Goal: Information Seeking & Learning: Learn about a topic

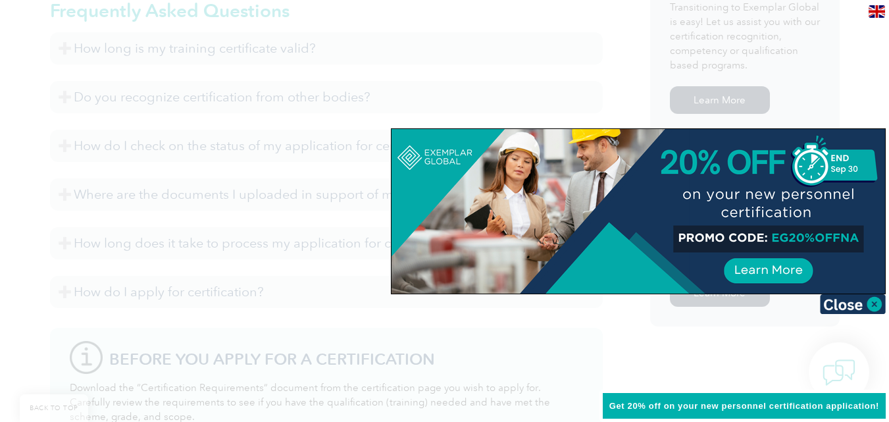
scroll to position [857, 0]
click at [847, 303] on img at bounding box center [853, 304] width 66 height 20
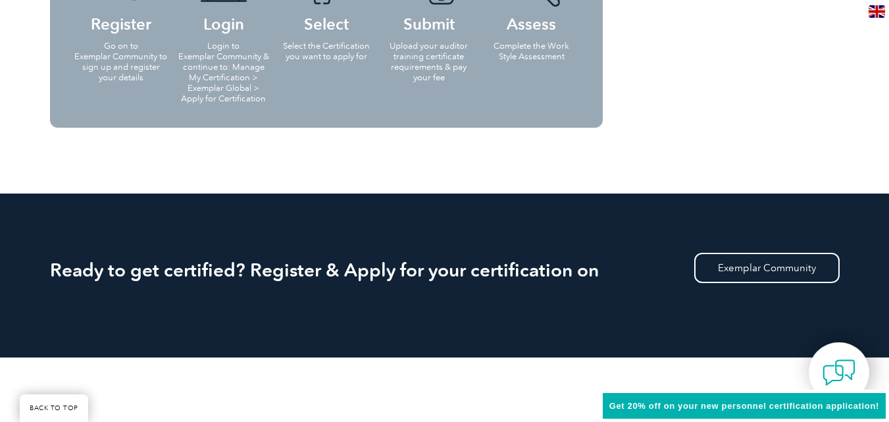
scroll to position [1516, 0]
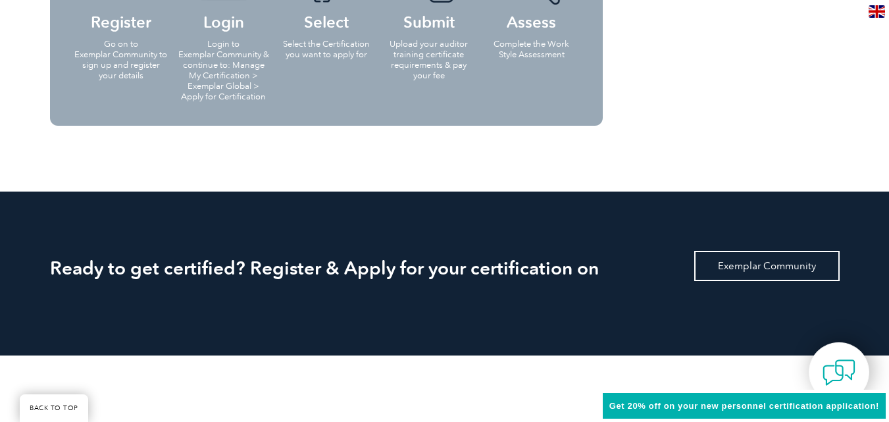
click at [744, 262] on link "Exemplar Community" at bounding box center [766, 266] width 145 height 30
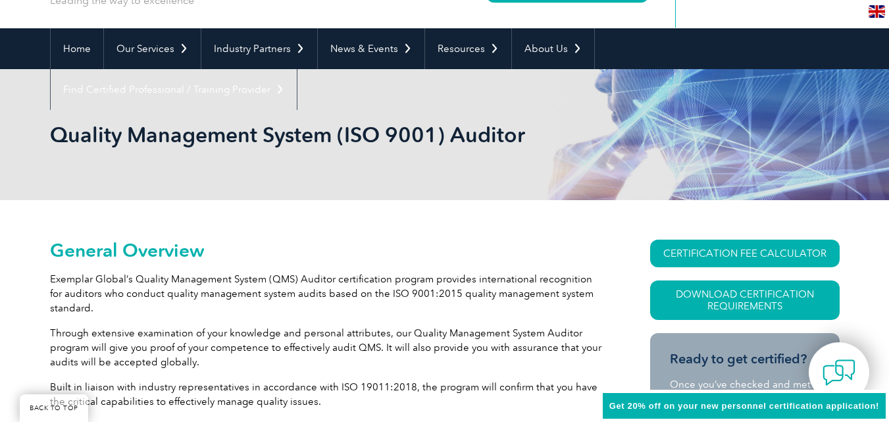
scroll to position [0, 0]
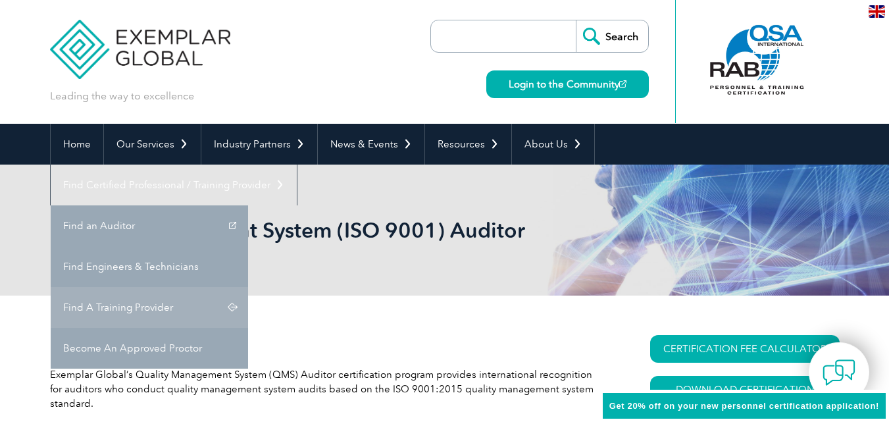
click at [248, 287] on link "Find A Training Provider" at bounding box center [149, 307] width 197 height 41
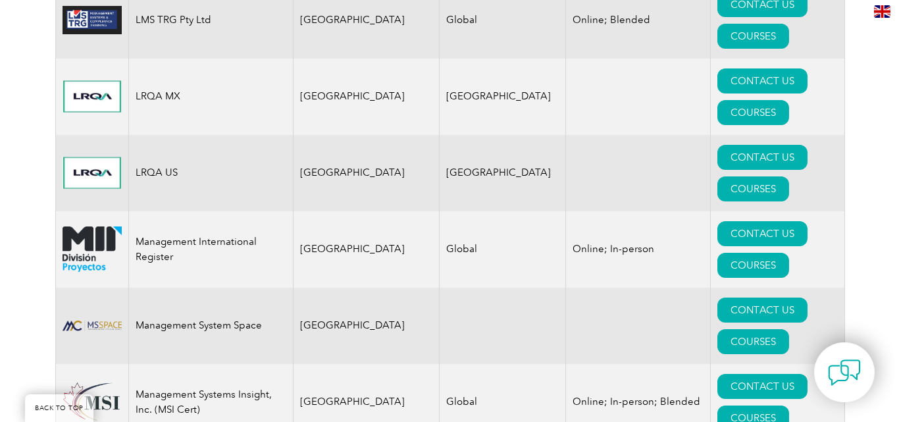
scroll to position [12362, 0]
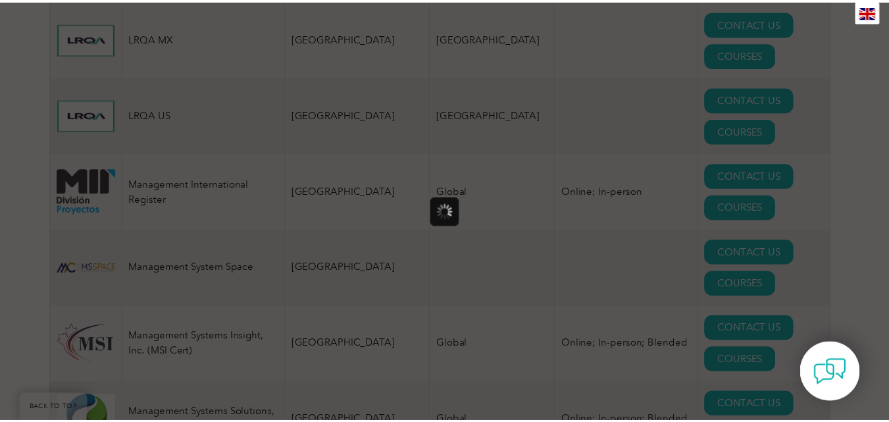
scroll to position [0, 0]
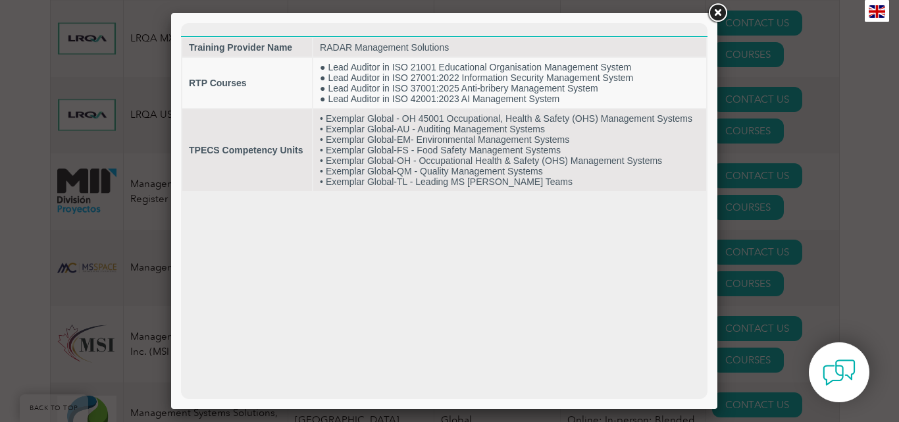
click at [717, 12] on link at bounding box center [718, 13] width 24 height 24
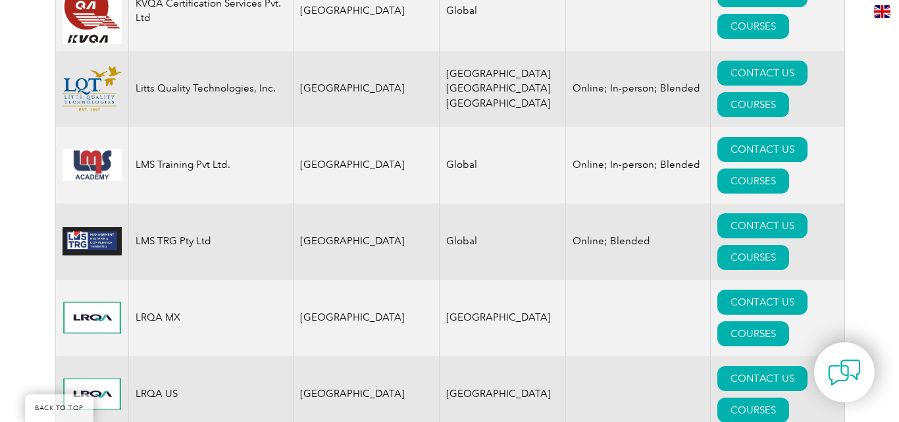
scroll to position [12079, 0]
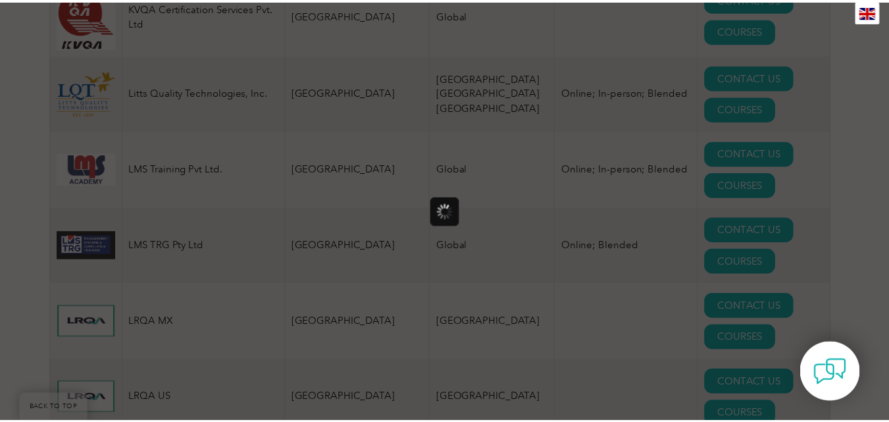
scroll to position [0, 0]
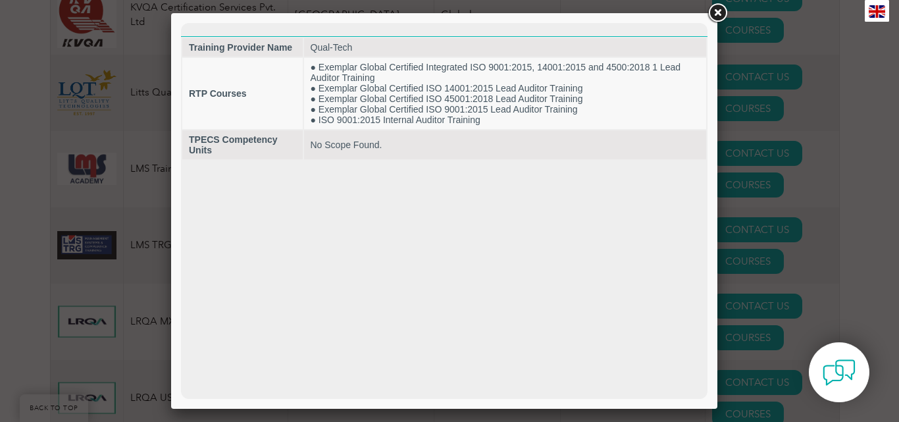
click at [715, 14] on link at bounding box center [718, 13] width 24 height 24
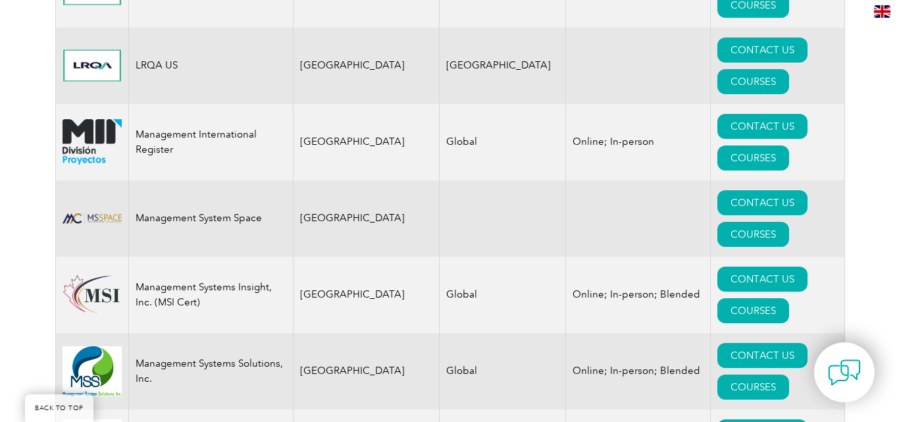
scroll to position [12412, 0]
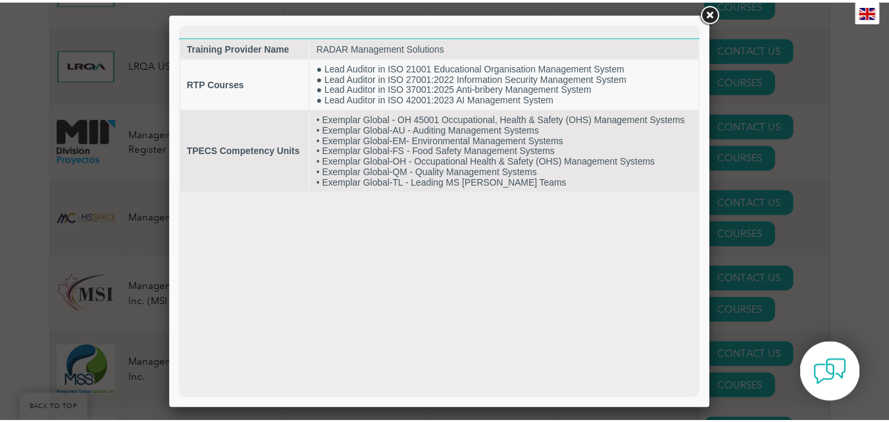
scroll to position [0, 0]
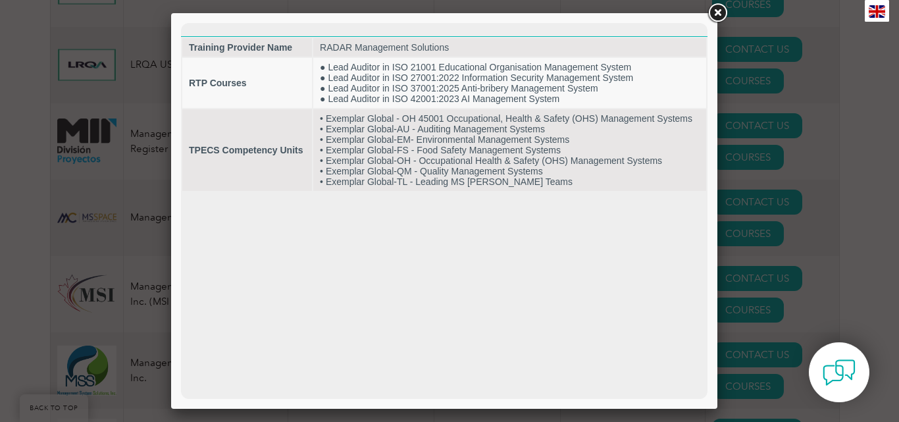
click at [715, 9] on link at bounding box center [718, 13] width 24 height 24
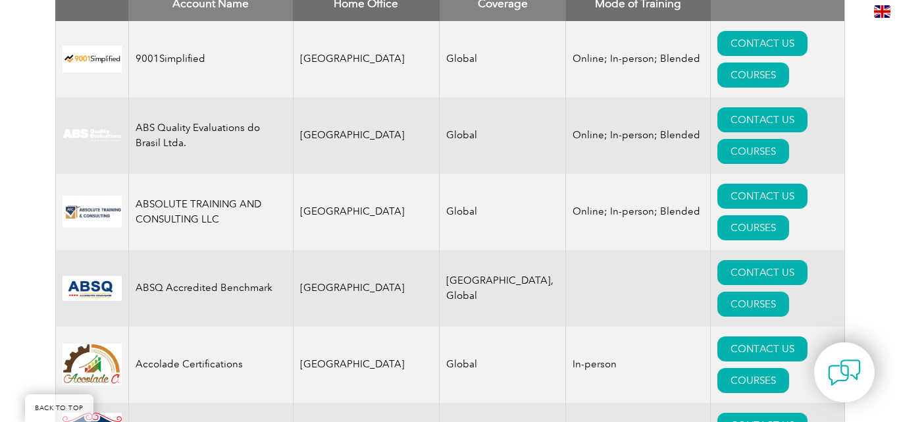
scroll to position [584, 0]
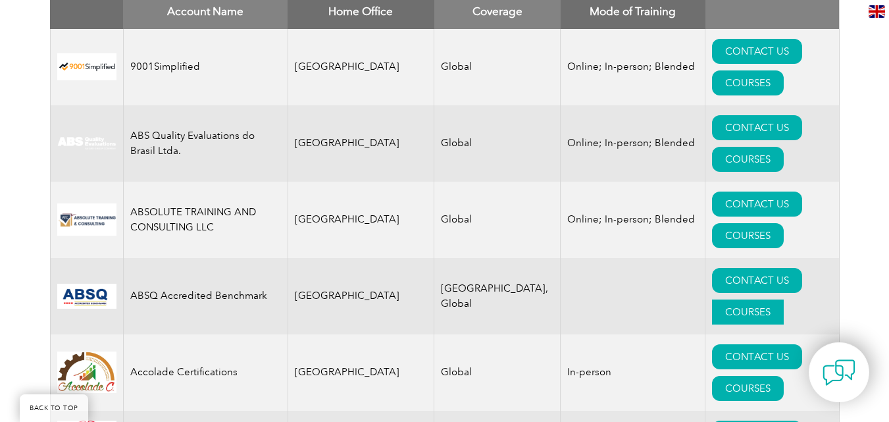
click at [784, 299] on link "COURSES" at bounding box center [748, 311] width 72 height 25
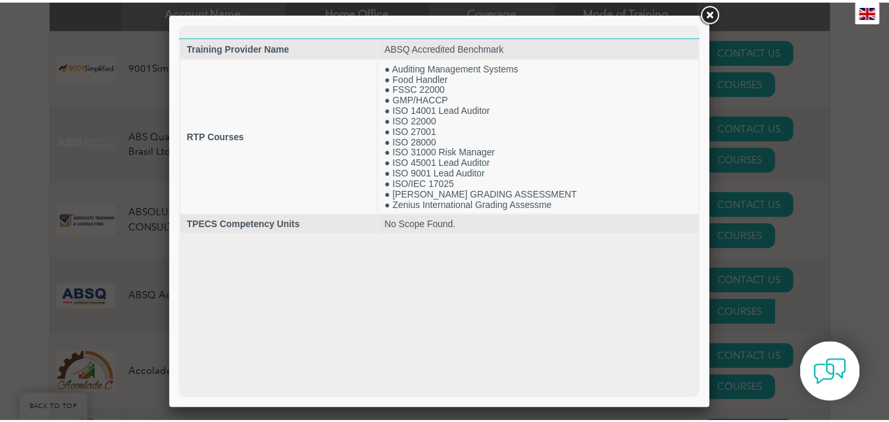
scroll to position [0, 0]
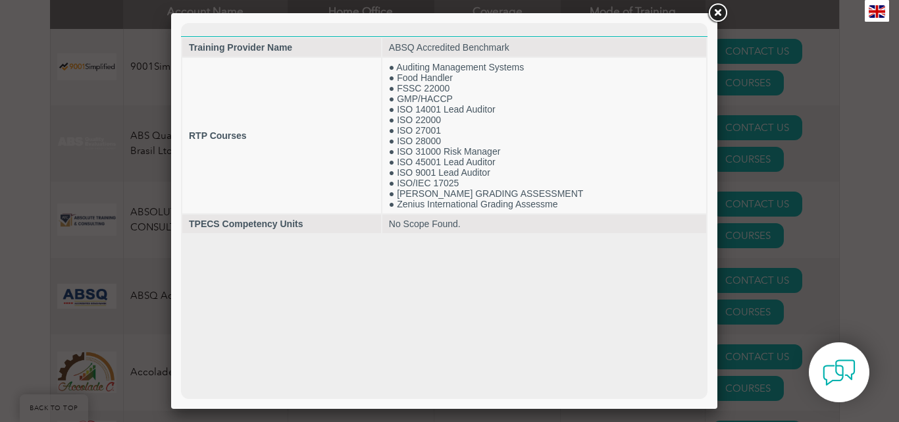
click at [712, 14] on link at bounding box center [718, 13] width 24 height 24
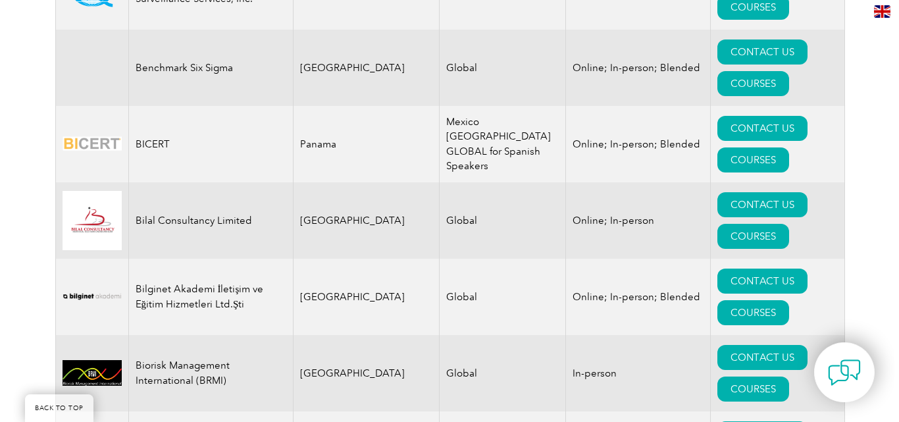
scroll to position [2519, 0]
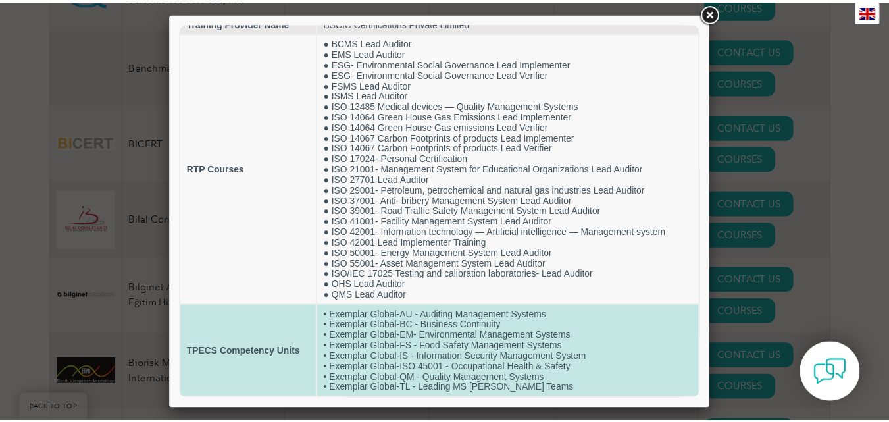
scroll to position [0, 0]
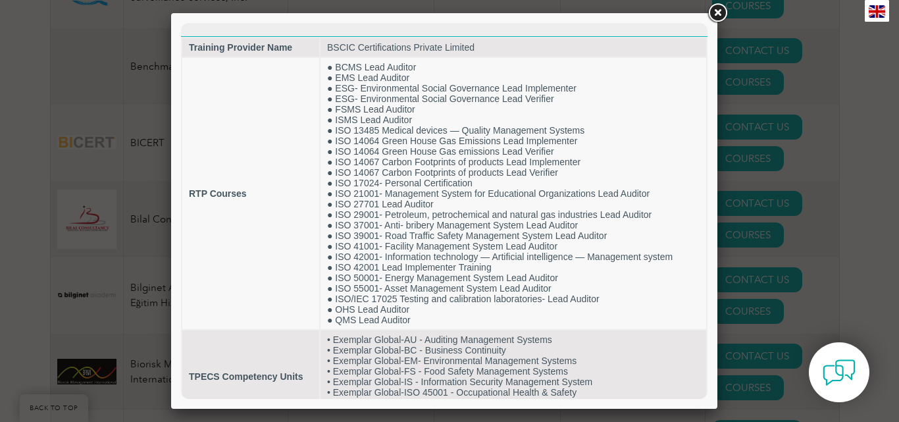
click at [717, 6] on link at bounding box center [718, 13] width 24 height 24
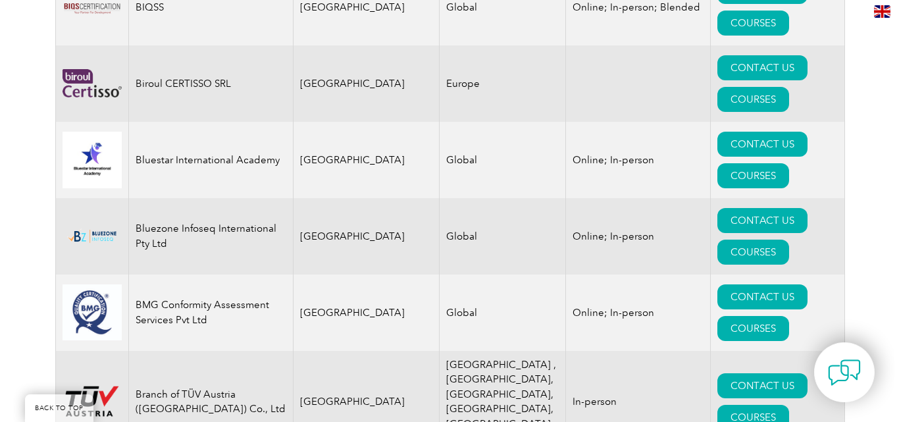
scroll to position [3098, 0]
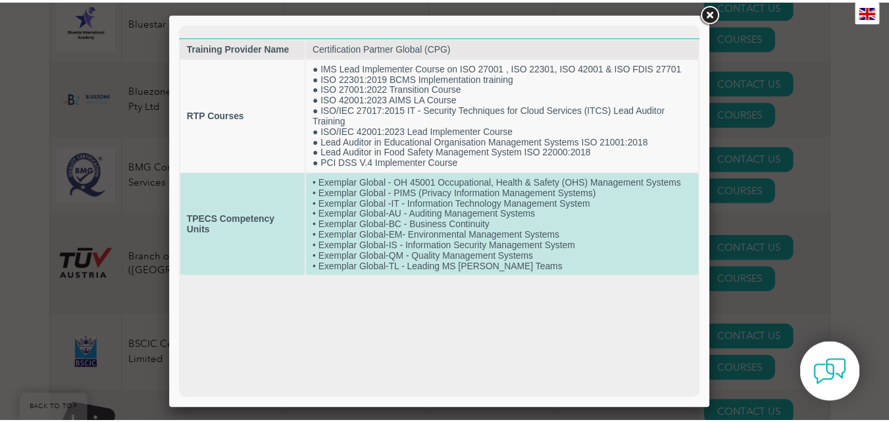
scroll to position [0, 0]
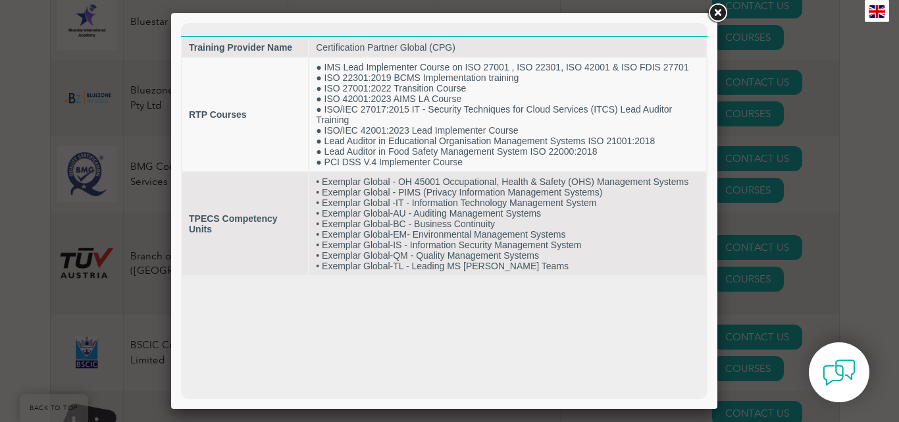
click at [718, 12] on link at bounding box center [718, 13] width 24 height 24
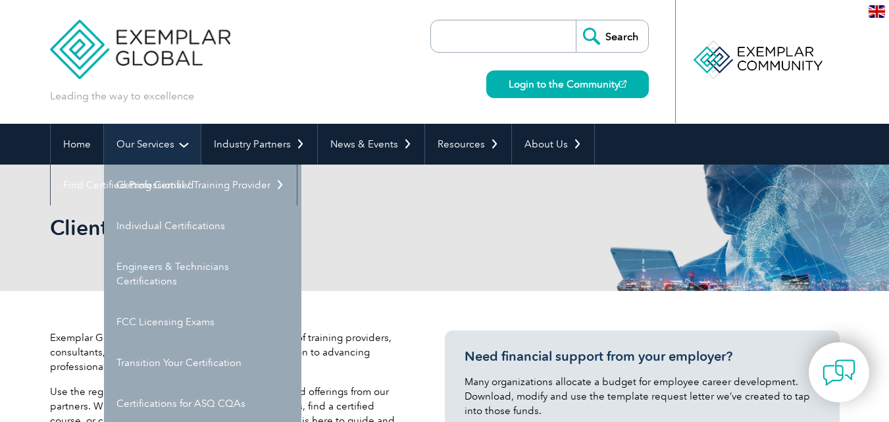
click at [151, 139] on link "Our Services" at bounding box center [152, 144] width 97 height 41
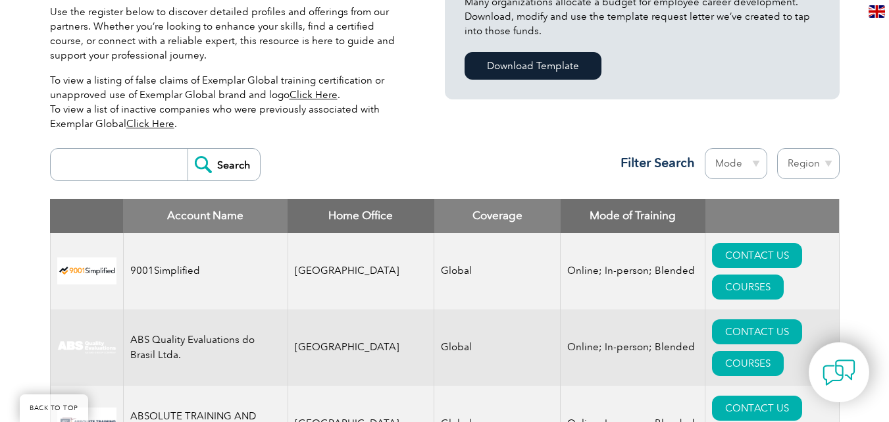
scroll to position [482, 0]
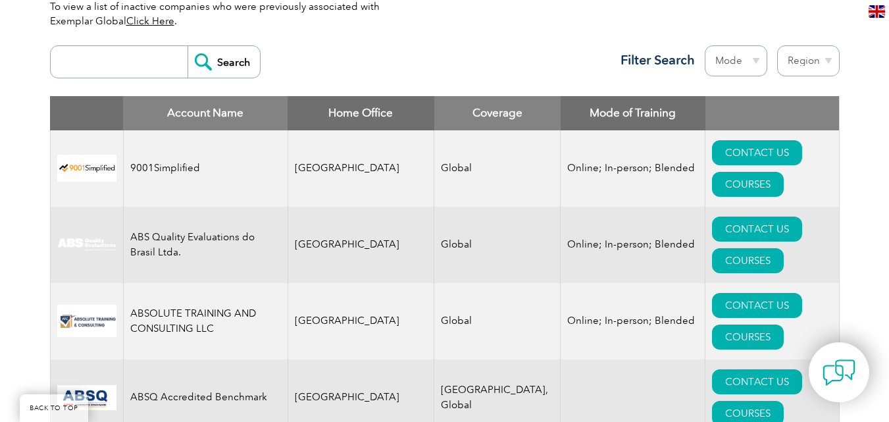
click at [827, 60] on select "Region Australia Bahrain Bangladesh Brazil Canada Colombia Dominican Republic E…" at bounding box center [808, 60] width 63 height 31
select select "[GEOGRAPHIC_DATA]"
click at [777, 45] on select "Region Australia Bahrain Bangladesh Brazil Canada Colombia Dominican Republic E…" at bounding box center [808, 60] width 63 height 31
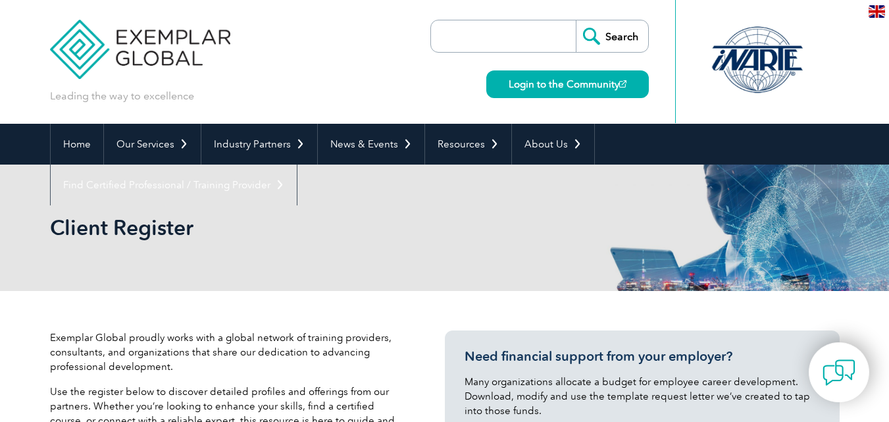
select select "[GEOGRAPHIC_DATA]"
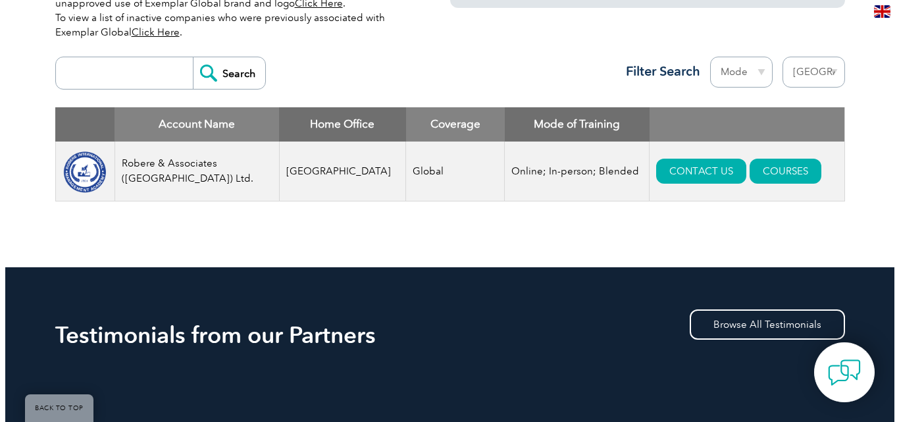
scroll to position [496, 0]
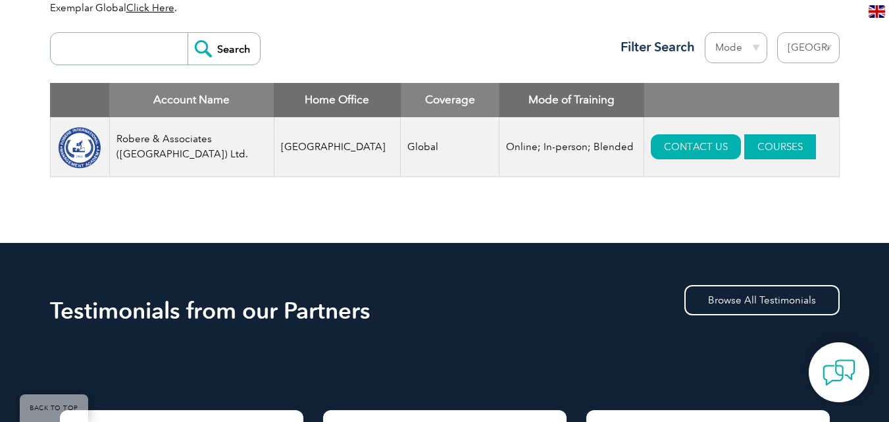
click at [746, 152] on link "COURSES" at bounding box center [780, 146] width 72 height 25
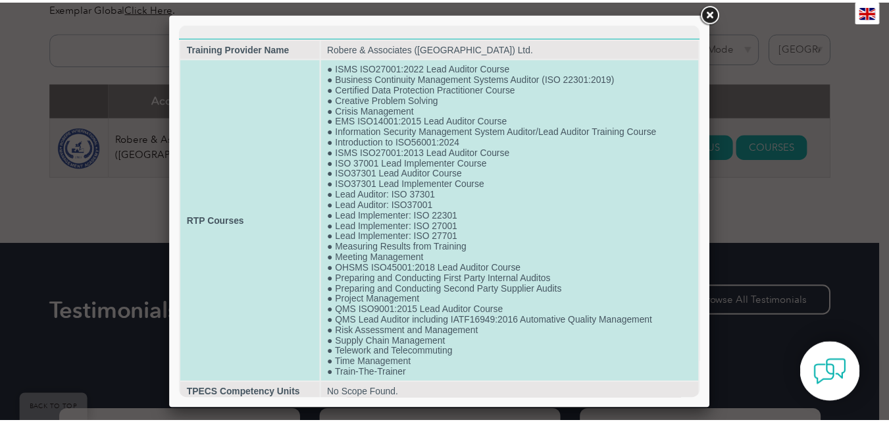
scroll to position [4, 0]
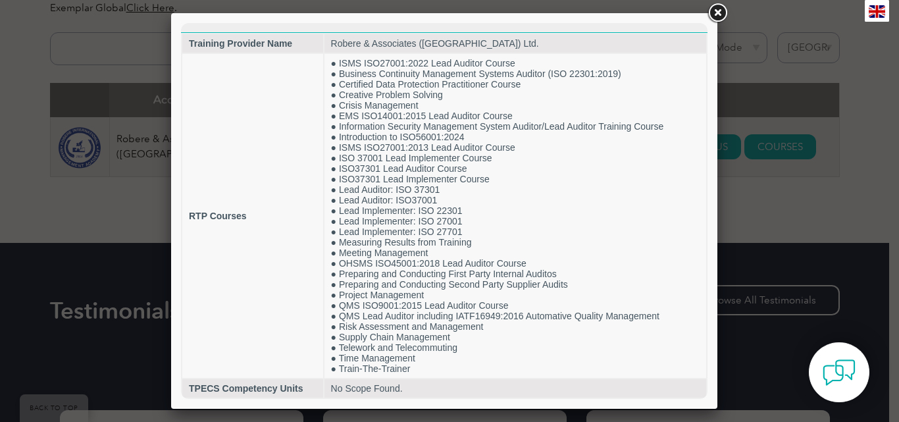
click at [717, 9] on link at bounding box center [718, 13] width 24 height 24
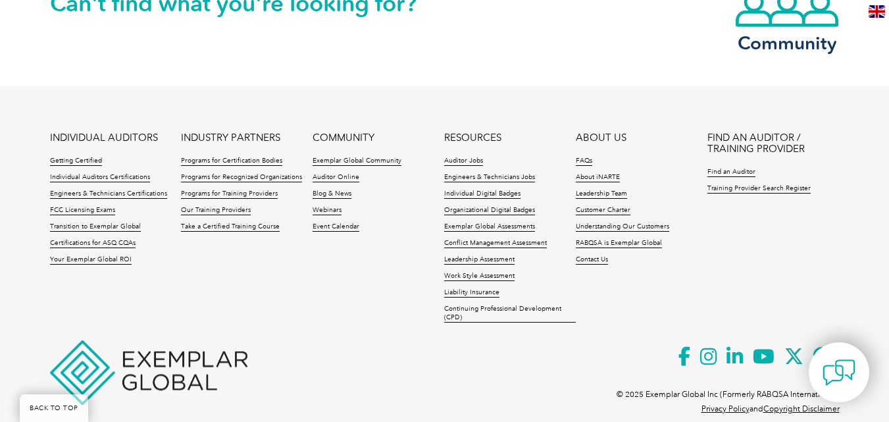
scroll to position [1498, 0]
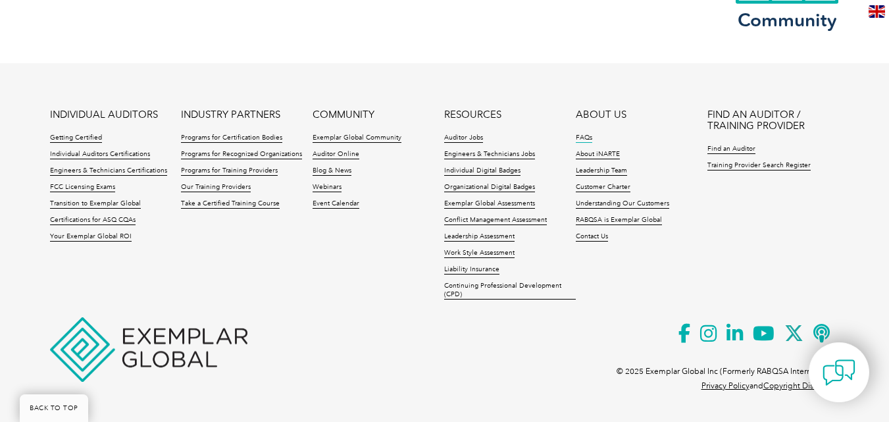
click at [583, 138] on link "FAQs" at bounding box center [584, 138] width 16 height 9
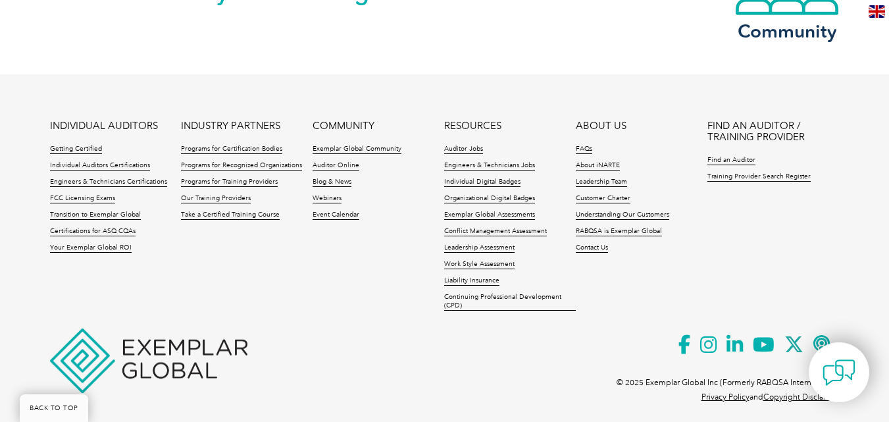
scroll to position [5265, 0]
click at [248, 217] on link "Take a Certified Training Course" at bounding box center [230, 215] width 99 height 9
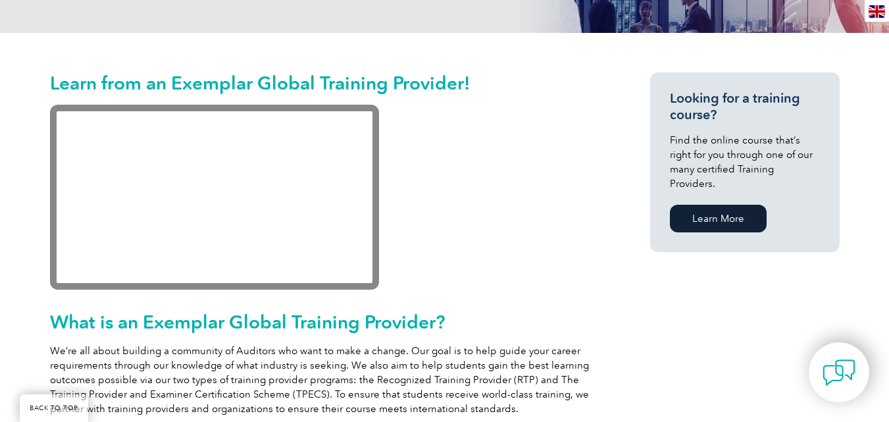
scroll to position [280, 0]
click at [717, 204] on link "Learn More" at bounding box center [718, 218] width 97 height 28
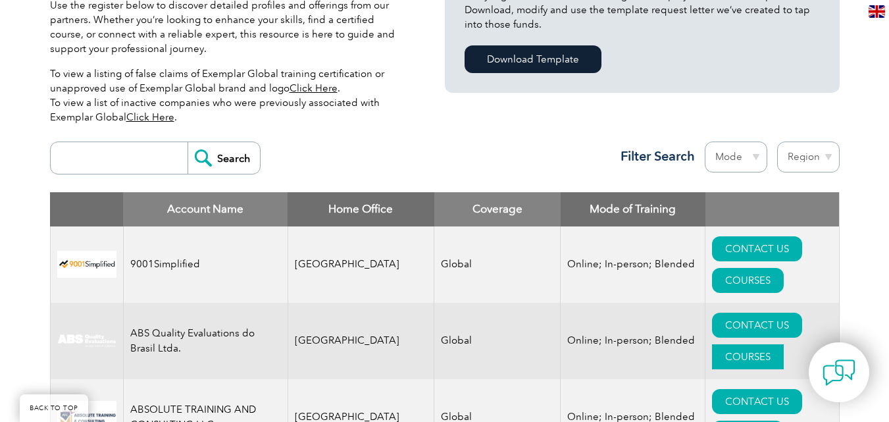
scroll to position [387, 0]
click at [814, 159] on select "Region Australia Bahrain Bangladesh Brazil Canada Colombia Dominican Republic E…" at bounding box center [808, 156] width 63 height 31
select select "[GEOGRAPHIC_DATA]"
click at [777, 141] on select "Region Australia Bahrain Bangladesh Brazil Canada Colombia Dominican Republic E…" at bounding box center [808, 156] width 63 height 31
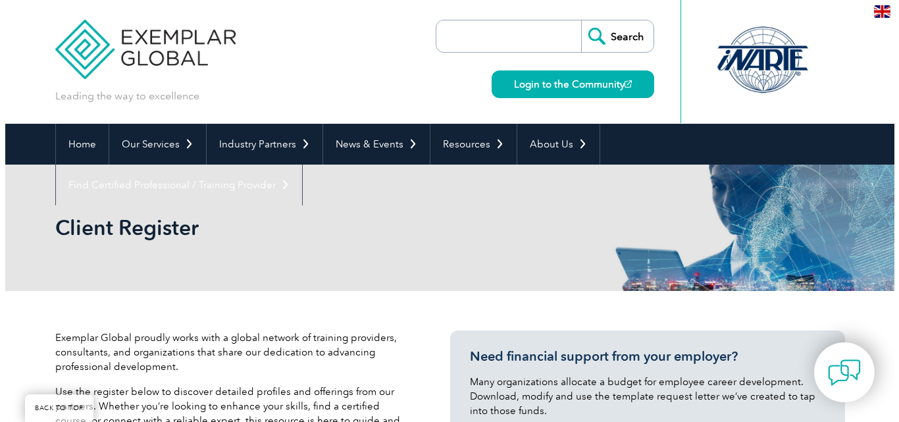
scroll to position [440, 0]
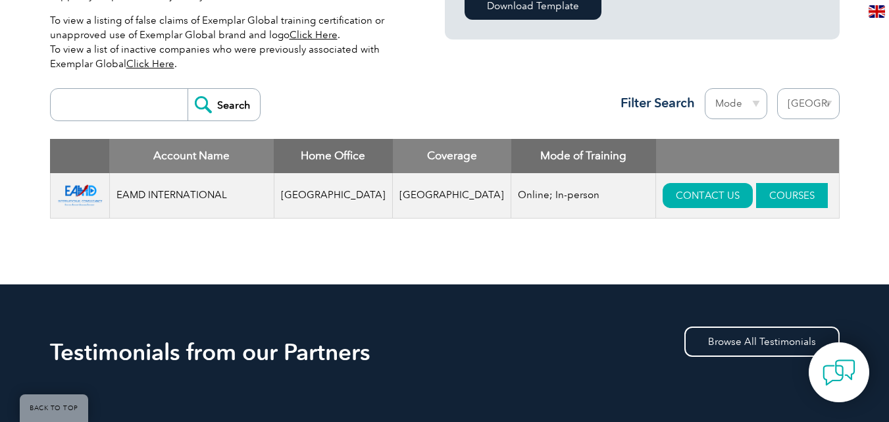
click at [756, 189] on link "COURSES" at bounding box center [792, 195] width 72 height 25
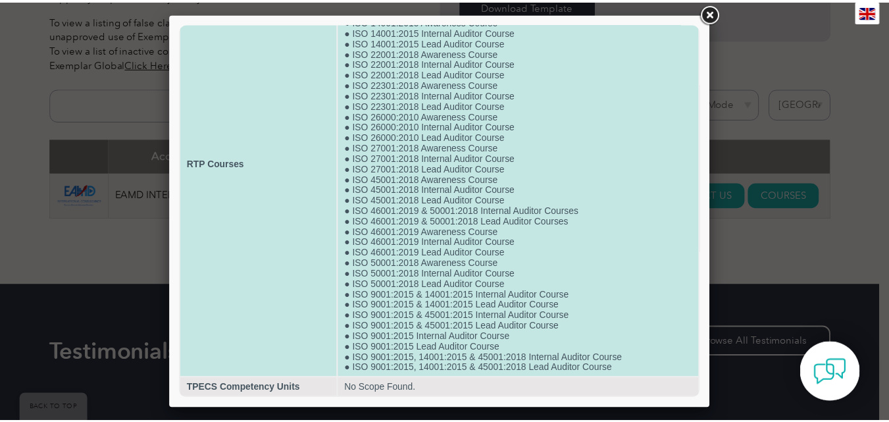
scroll to position [0, 0]
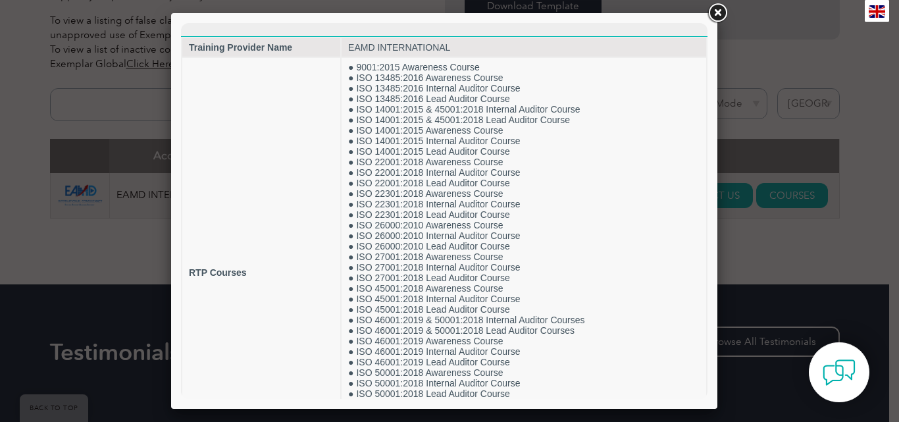
click at [716, 7] on link at bounding box center [718, 13] width 24 height 24
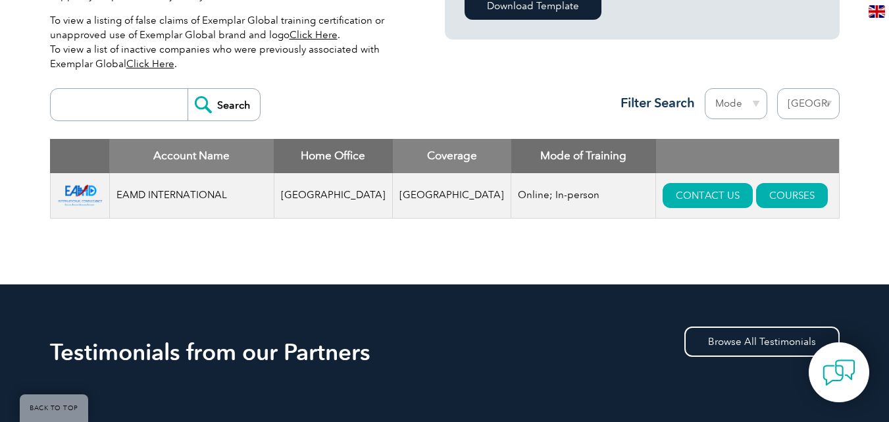
click at [814, 107] on select "Region [GEOGRAPHIC_DATA] [GEOGRAPHIC_DATA] [GEOGRAPHIC_DATA] [GEOGRAPHIC_DATA] …" at bounding box center [808, 103] width 63 height 31
select select "[GEOGRAPHIC_DATA]"
click at [777, 88] on select "Region [GEOGRAPHIC_DATA] [GEOGRAPHIC_DATA] [GEOGRAPHIC_DATA] [GEOGRAPHIC_DATA] …" at bounding box center [808, 103] width 63 height 31
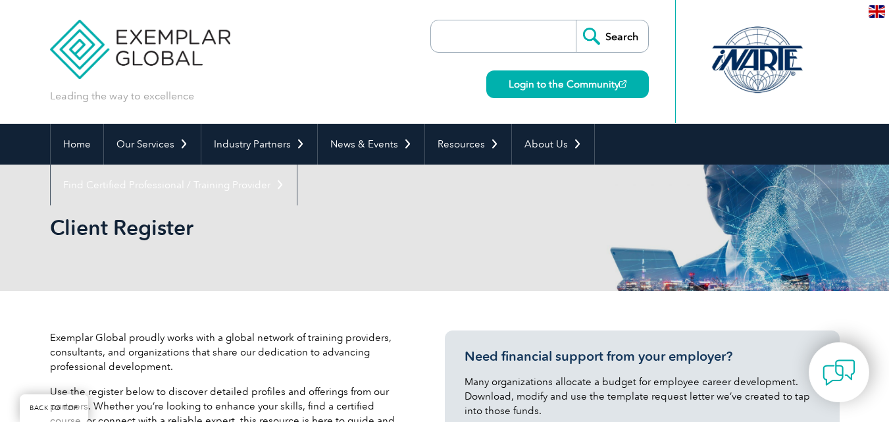
select select "[GEOGRAPHIC_DATA]"
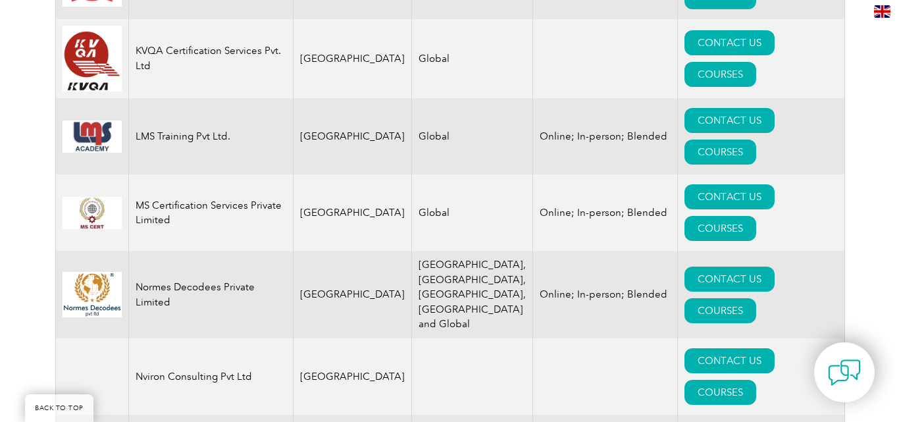
scroll to position [1967, 0]
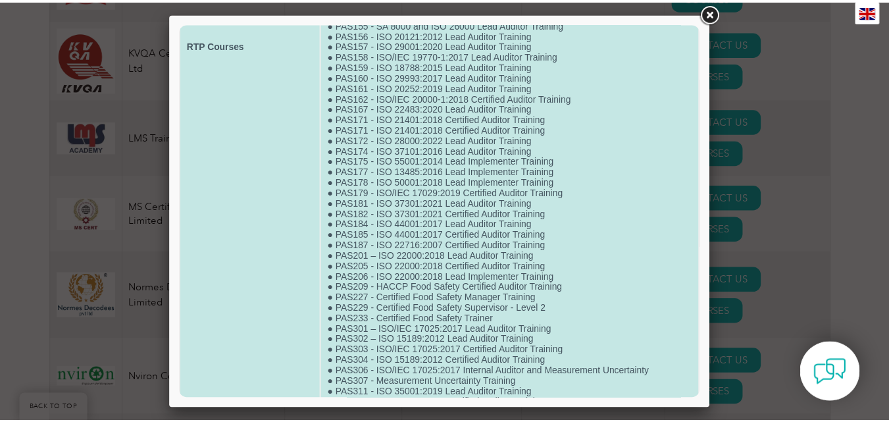
scroll to position [792, 0]
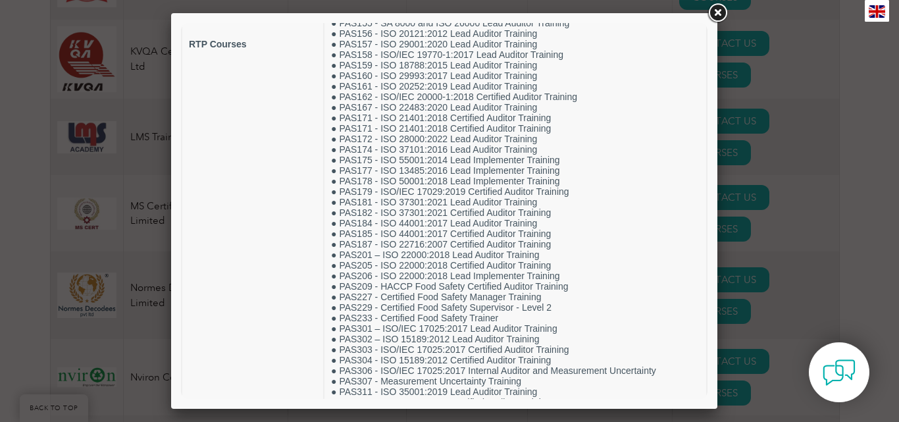
click at [717, 7] on link at bounding box center [718, 13] width 24 height 24
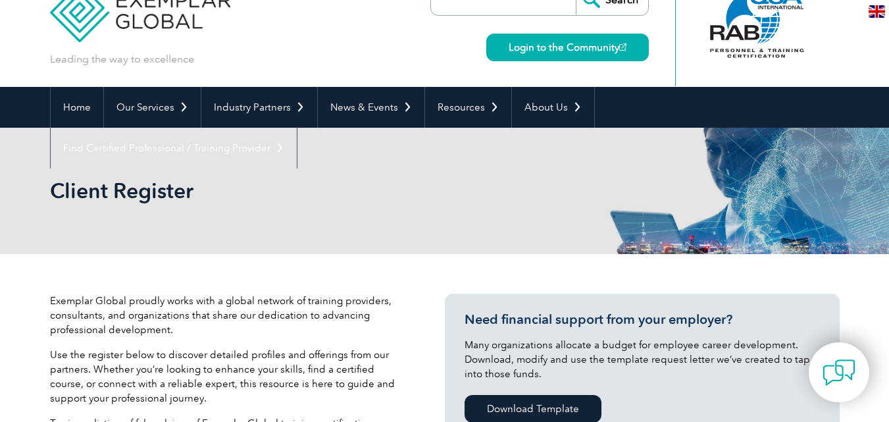
scroll to position [0, 0]
